Goal: Information Seeking & Learning: Find specific page/section

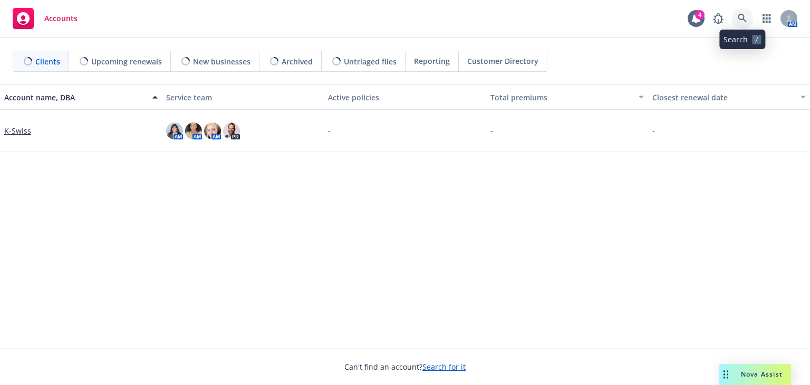
click at [750, 20] on link at bounding box center [742, 18] width 21 height 21
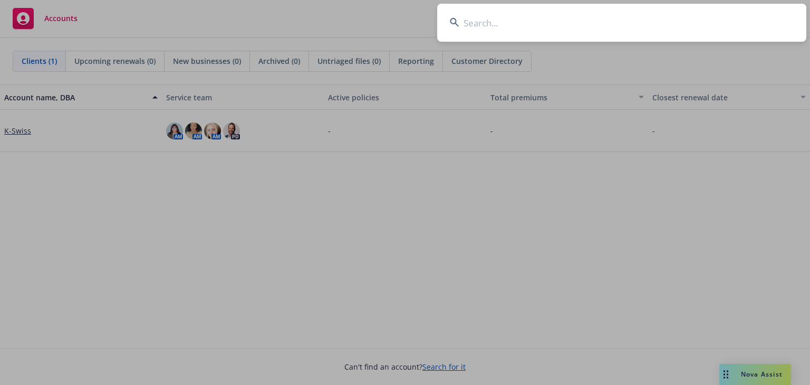
click at [476, 18] on input at bounding box center [621, 23] width 369 height 38
type input "a"
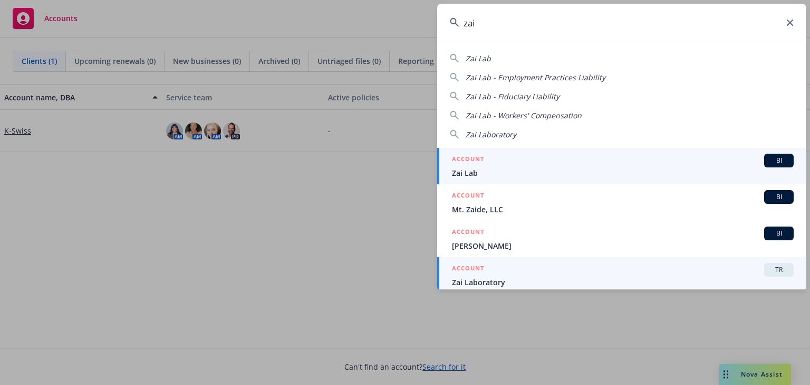
scroll to position [4, 0]
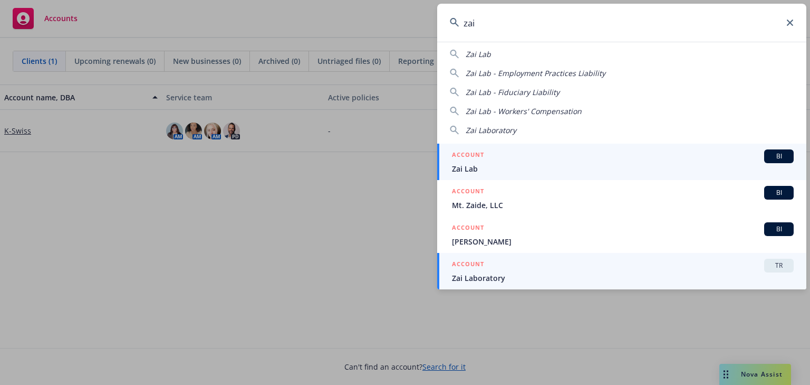
type input "zai"
click at [544, 277] on span "Zai Laboratory" at bounding box center [623, 277] width 342 height 11
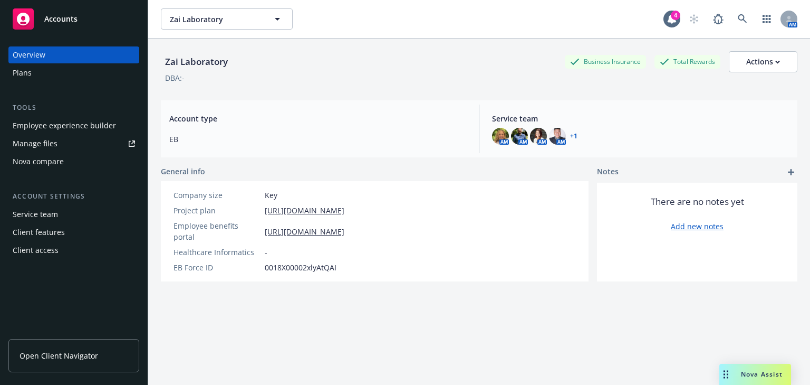
click at [52, 142] on div "Manage files" at bounding box center [35, 143] width 45 height 17
click at [68, 126] on div "Employee experience builder" at bounding box center [64, 125] width 103 height 17
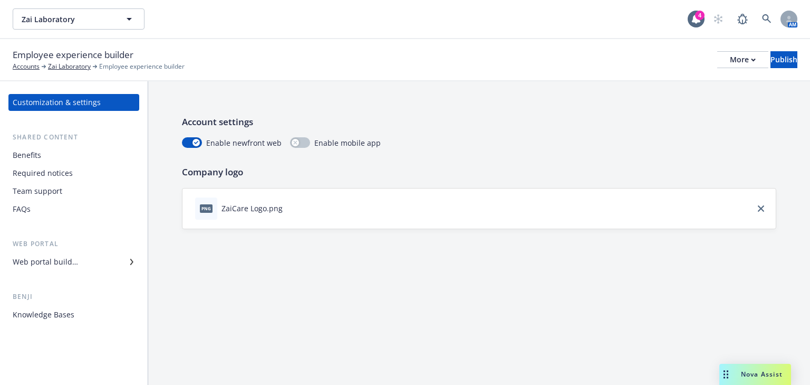
click at [72, 176] on div "Required notices" at bounding box center [74, 173] width 122 height 17
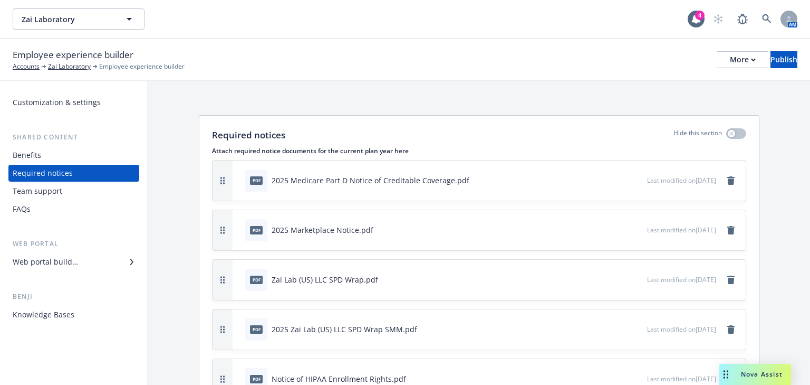
click at [500, 191] on div "pdf 2025 Medicare Part D Notice of Creditable Coverage.pdf" at bounding box center [444, 180] width 406 height 23
click at [632, 179] on icon "preview file" at bounding box center [636, 179] width 9 height 7
